Goal: Task Accomplishment & Management: Use online tool/utility

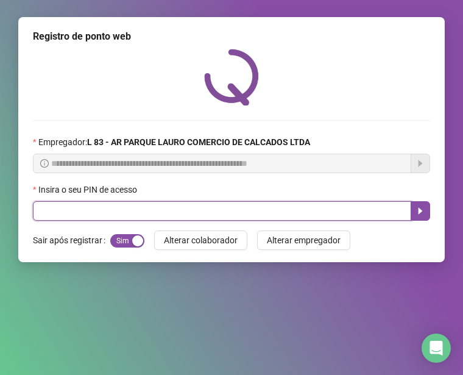
click at [250, 203] on input "text" at bounding box center [222, 210] width 378 height 19
type input "*****"
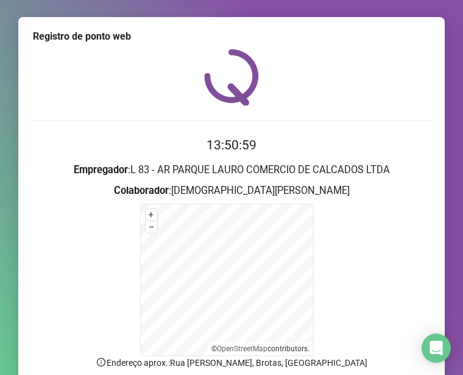
click at [394, 268] on form "+ – ⇧ › © OpenStreetMap contributors." at bounding box center [231, 279] width 397 height 152
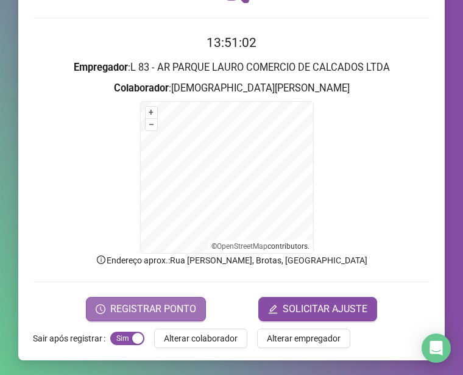
click at [166, 308] on span "REGISTRAR PONTO" at bounding box center [153, 309] width 86 height 15
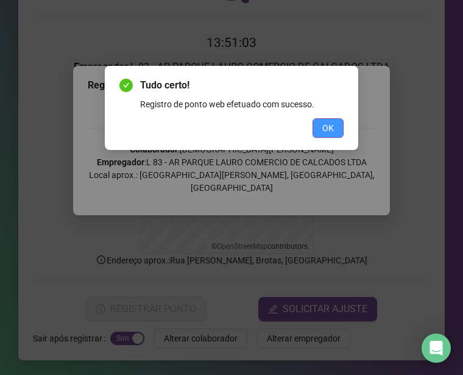
click at [332, 127] on span "OK" at bounding box center [328, 127] width 12 height 13
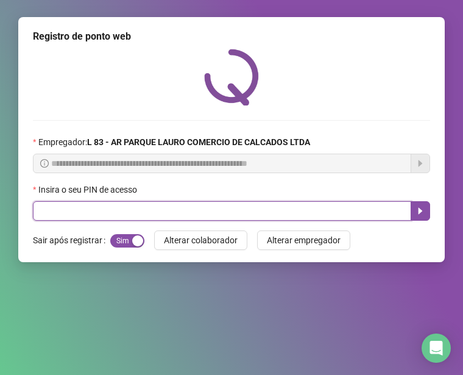
click at [251, 216] on input "text" at bounding box center [222, 210] width 378 height 19
type input "*****"
click at [423, 207] on icon "caret-right" at bounding box center [420, 211] width 10 height 10
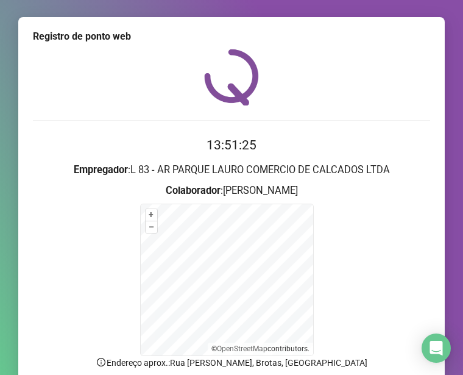
scroll to position [102, 0]
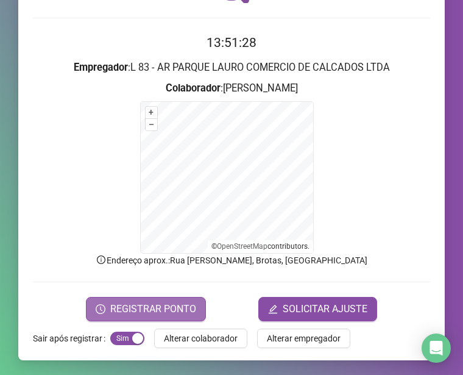
click at [168, 302] on span "REGISTRAR PONTO" at bounding box center [153, 309] width 86 height 15
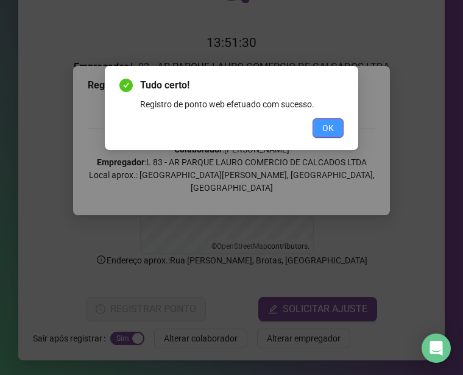
click at [331, 127] on span "OK" at bounding box center [328, 127] width 12 height 13
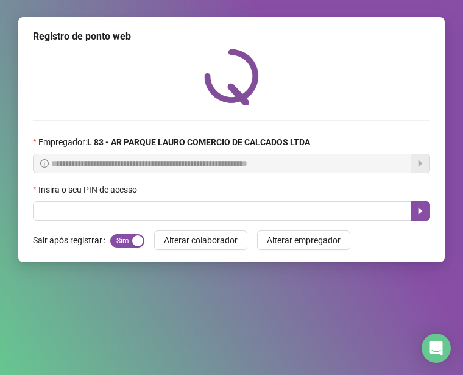
scroll to position [0, 0]
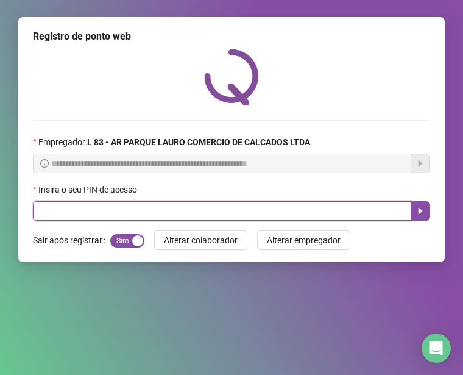
click at [189, 211] on input "text" at bounding box center [222, 210] width 378 height 19
type input "*****"
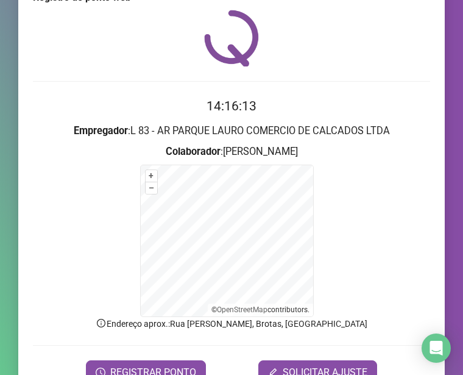
scroll to position [102, 0]
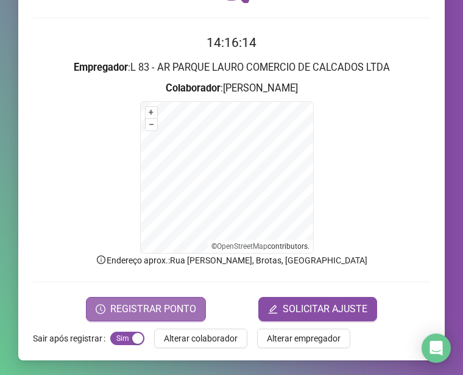
click at [141, 308] on span "REGISTRAR PONTO" at bounding box center [153, 309] width 86 height 15
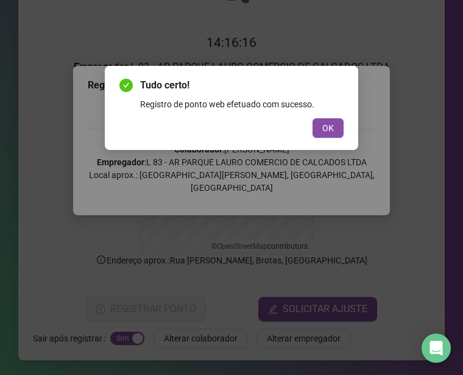
click at [328, 117] on div "Tudo certo! Registro de ponto web efetuado com sucesso. OK" at bounding box center [231, 108] width 224 height 60
click at [324, 126] on span "OK" at bounding box center [328, 127] width 12 height 13
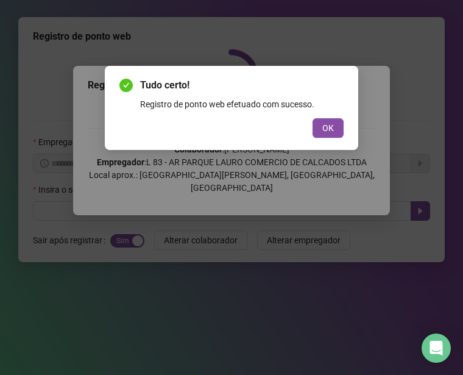
scroll to position [0, 0]
